Goal: Task Accomplishment & Management: Manage account settings

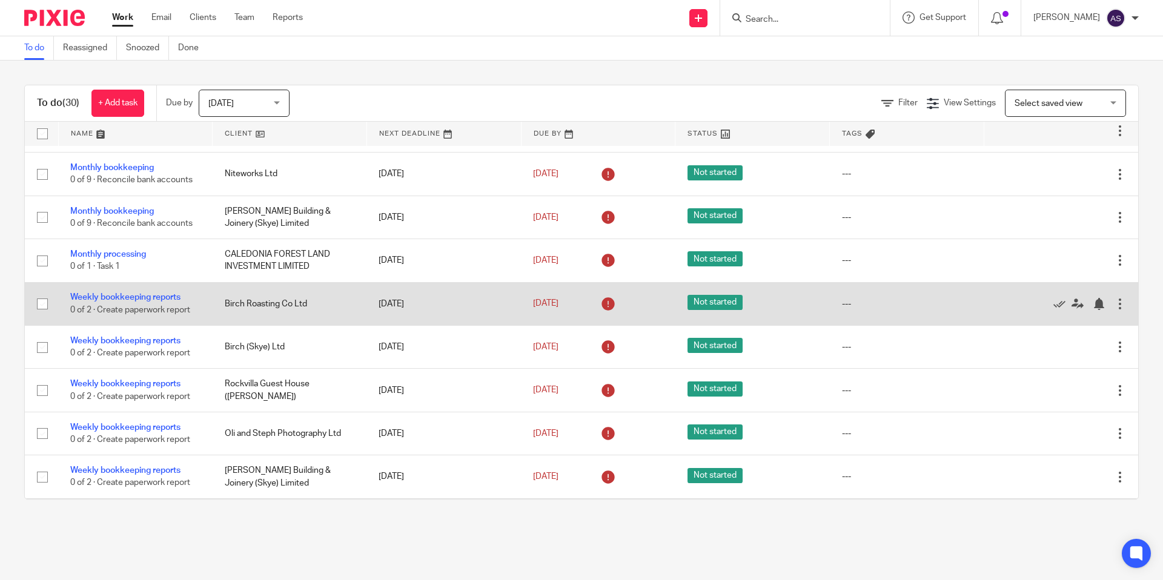
scroll to position [383, 0]
click at [1058, 311] on icon at bounding box center [1059, 305] width 12 height 12
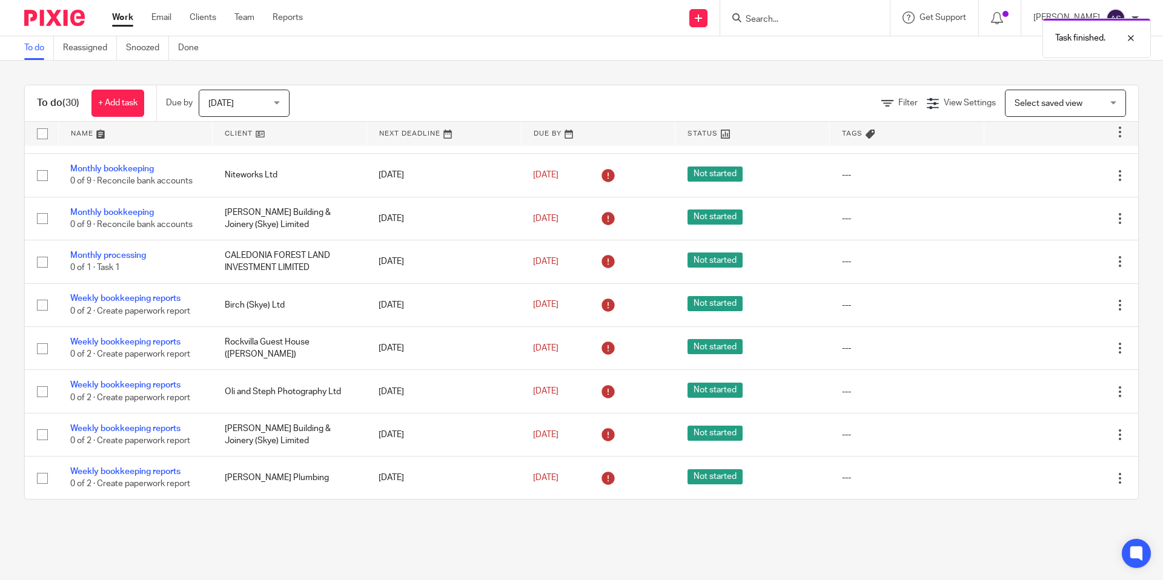
click at [1058, 311] on icon at bounding box center [1059, 305] width 12 height 12
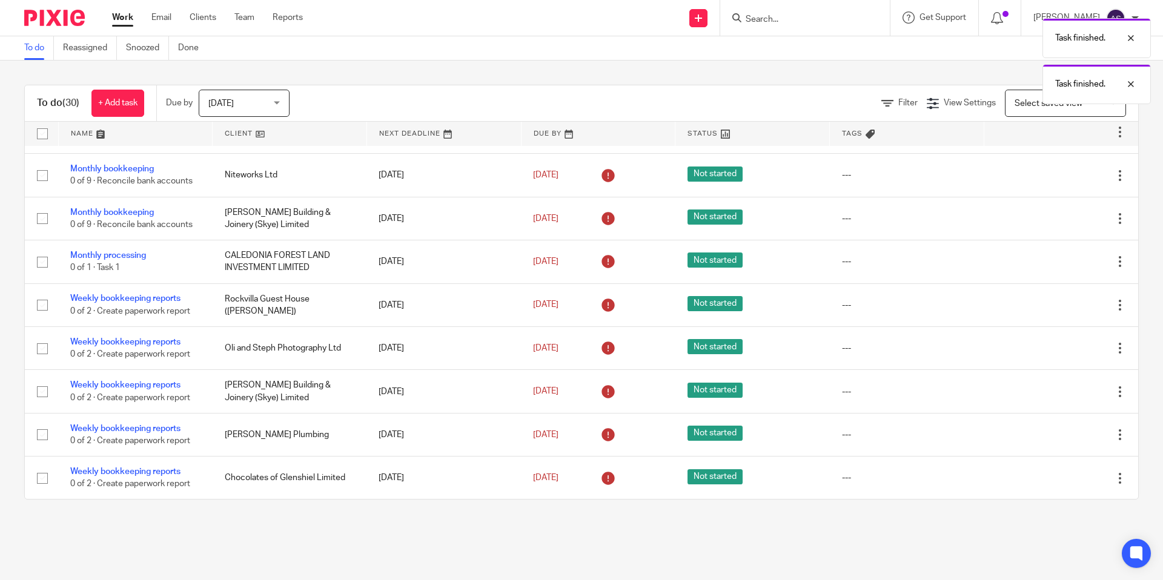
click at [1058, 311] on icon at bounding box center [1059, 305] width 12 height 12
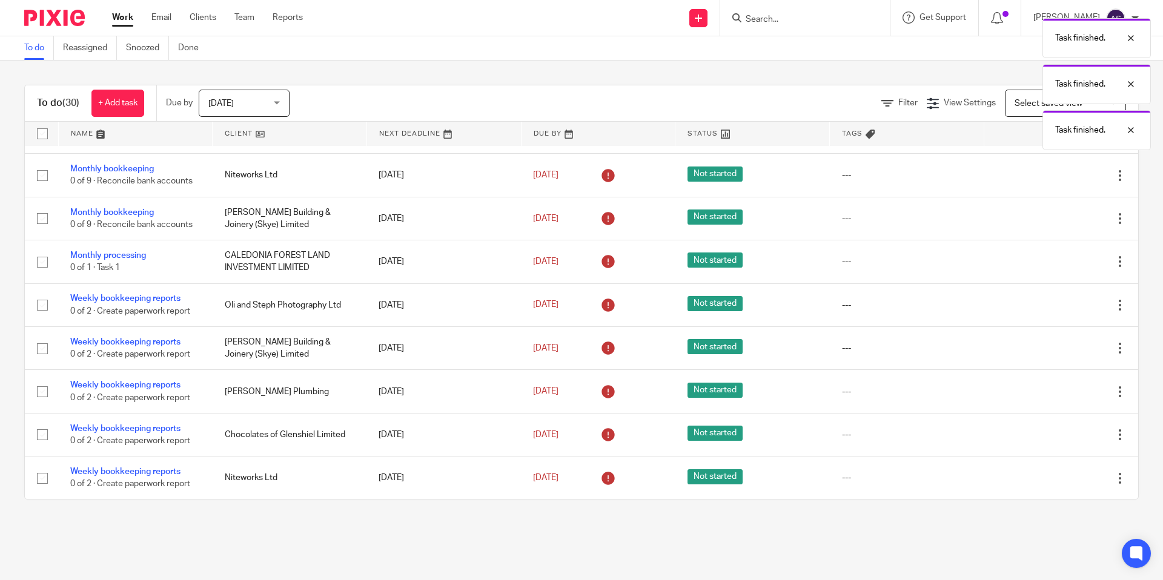
click at [1058, 311] on icon at bounding box center [1059, 305] width 12 height 12
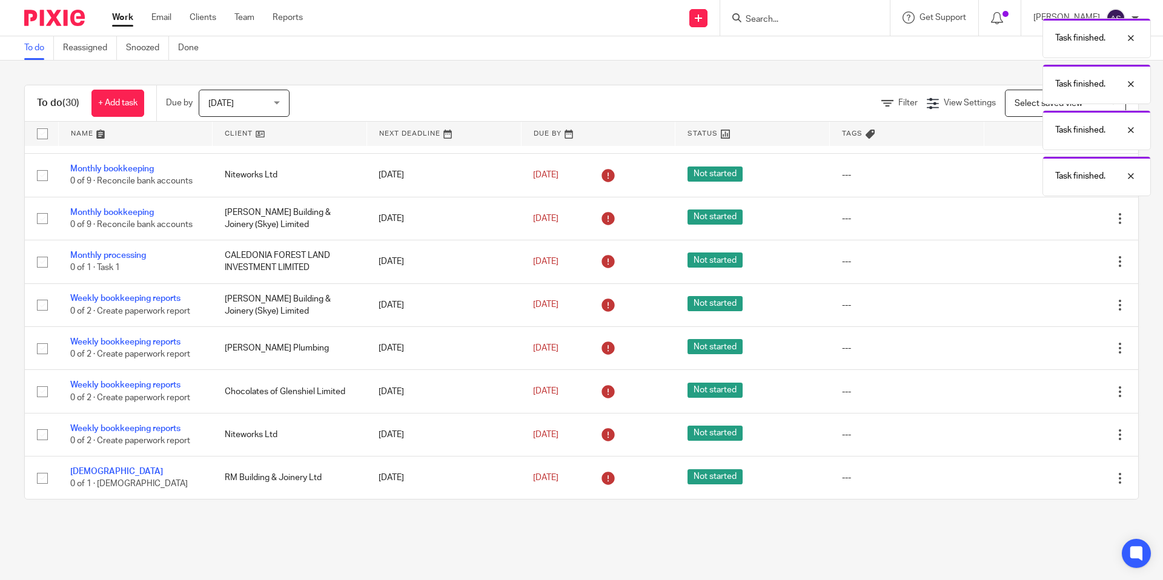
click at [1058, 311] on icon at bounding box center [1059, 305] width 12 height 12
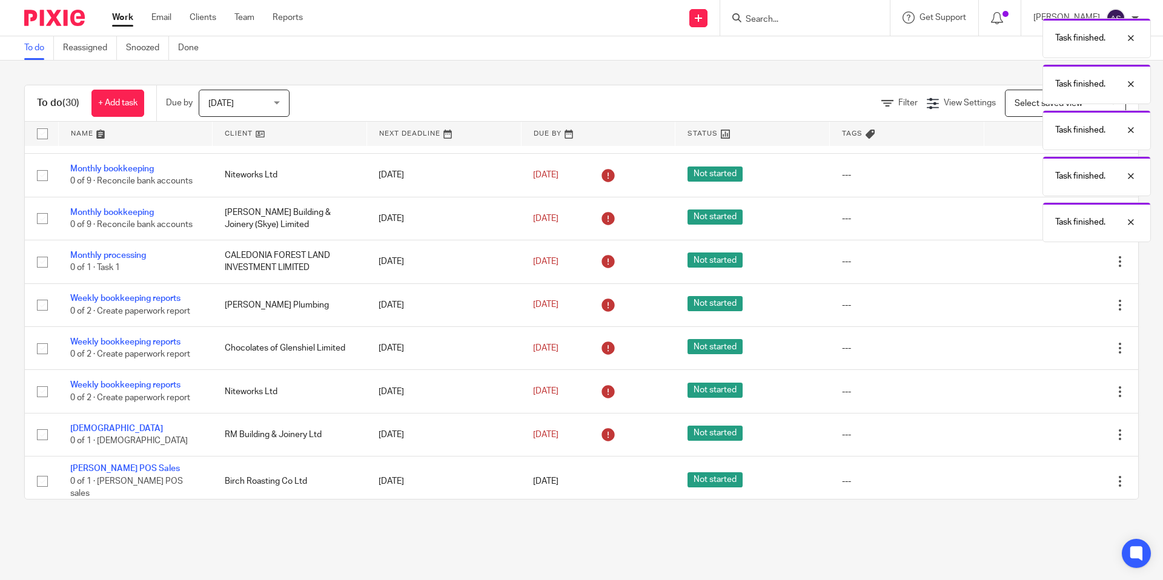
click at [1058, 311] on icon at bounding box center [1059, 305] width 12 height 12
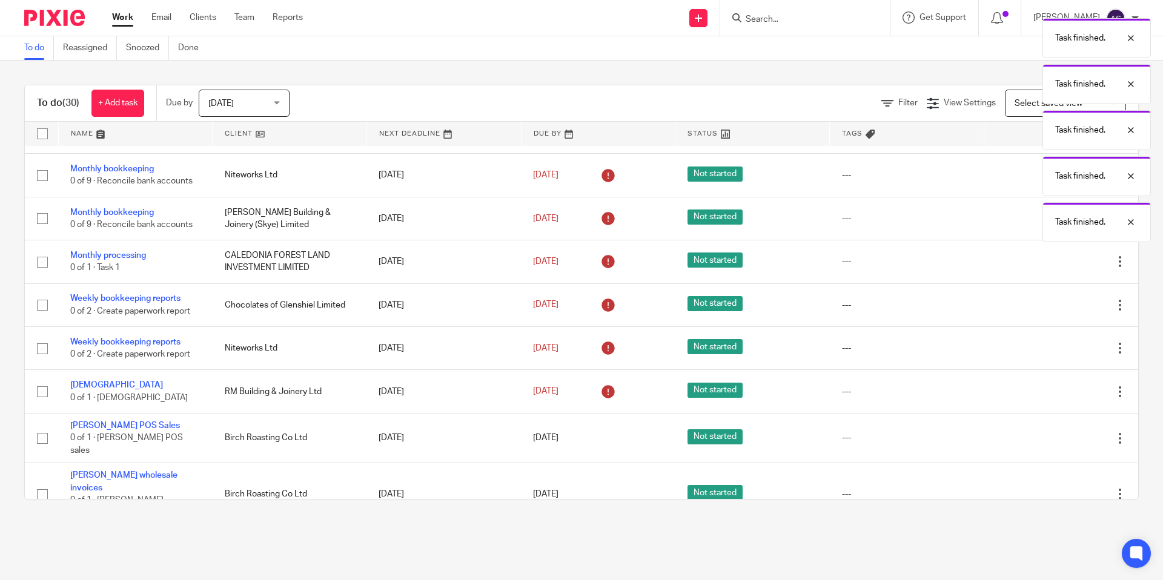
click at [1058, 311] on icon at bounding box center [1059, 305] width 12 height 12
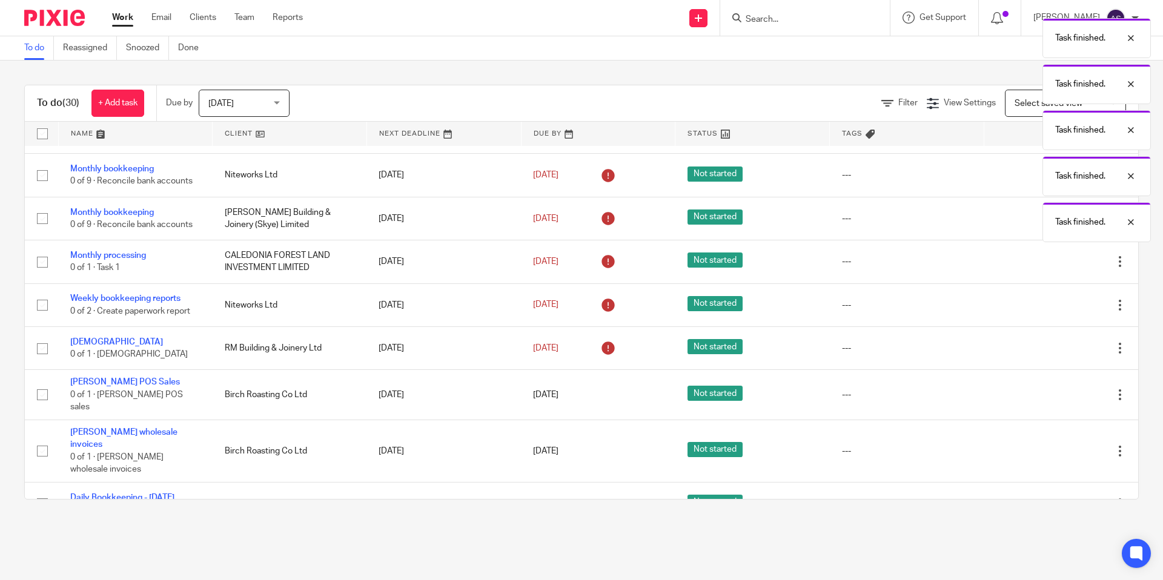
click at [1058, 311] on icon at bounding box center [1059, 305] width 12 height 12
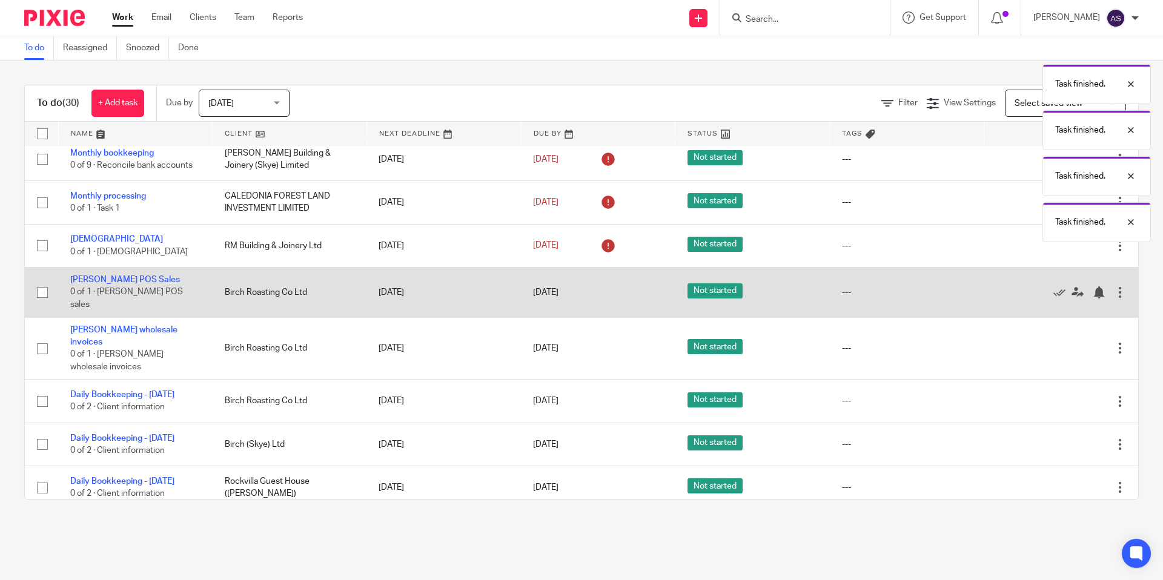
scroll to position [445, 0]
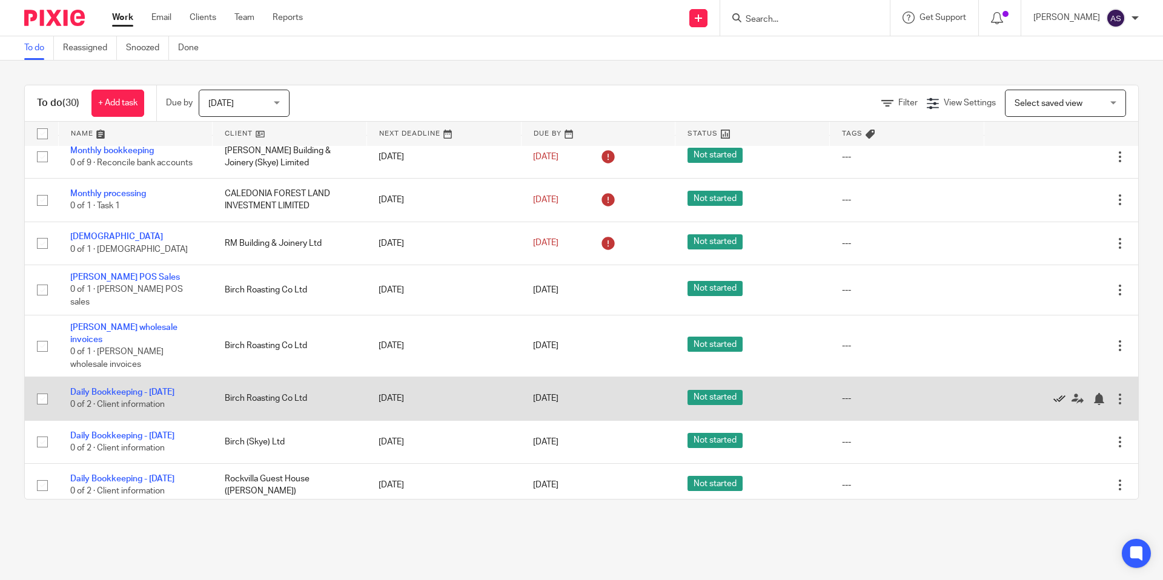
click at [1058, 393] on icon at bounding box center [1059, 399] width 12 height 12
